Goal: Information Seeking & Learning: Understand process/instructions

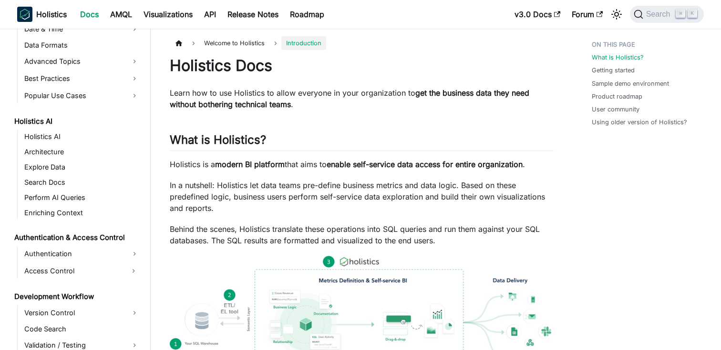
scroll to position [415, 0]
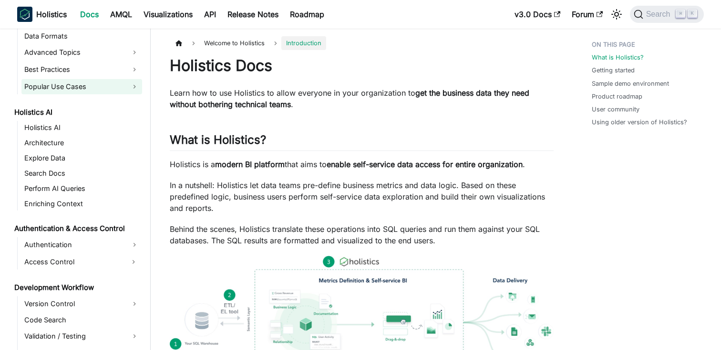
click at [104, 81] on link "Popular Use Cases" at bounding box center [81, 86] width 121 height 15
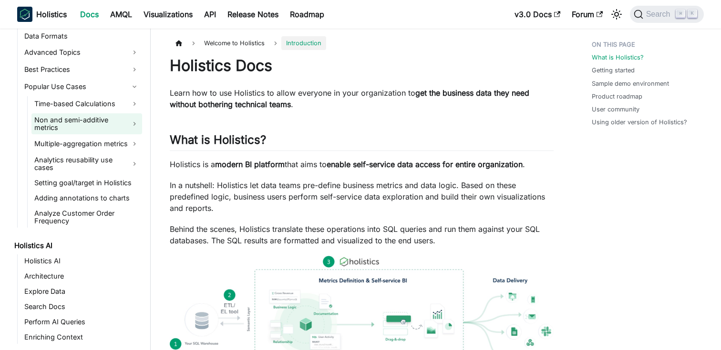
click at [93, 124] on link "Non and semi-additive metrics" at bounding box center [86, 123] width 111 height 21
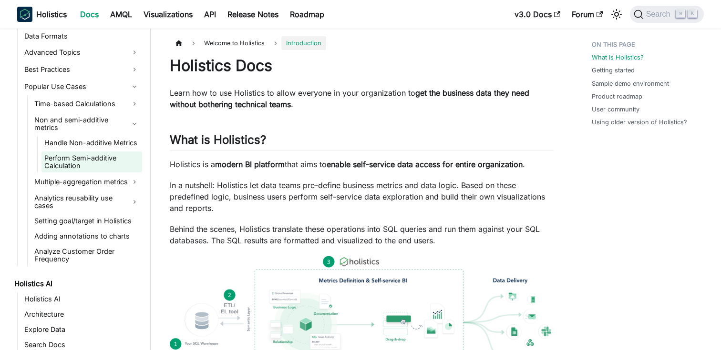
click at [95, 152] on link "Perform Semi-additive Calculation" at bounding box center [91, 162] width 101 height 21
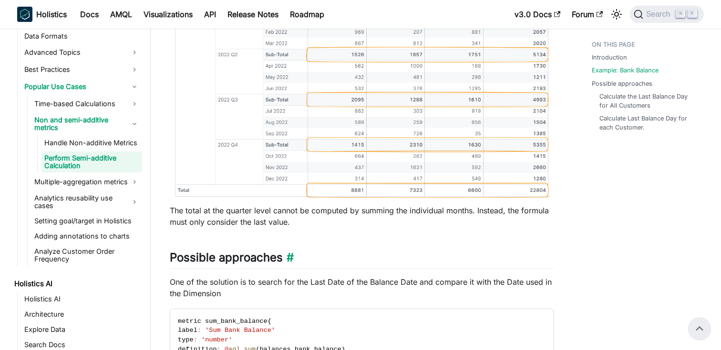
scroll to position [580, 0]
